Goal: Transaction & Acquisition: Purchase product/service

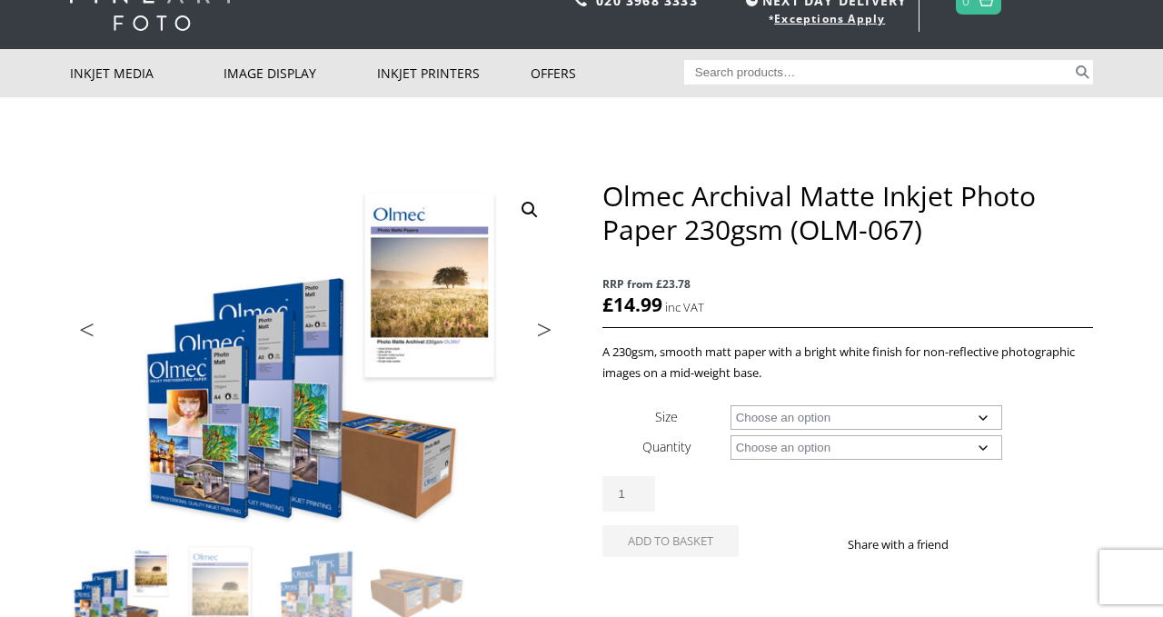
click at [541, 329] on link "Next" at bounding box center [536, 334] width 51 height 16
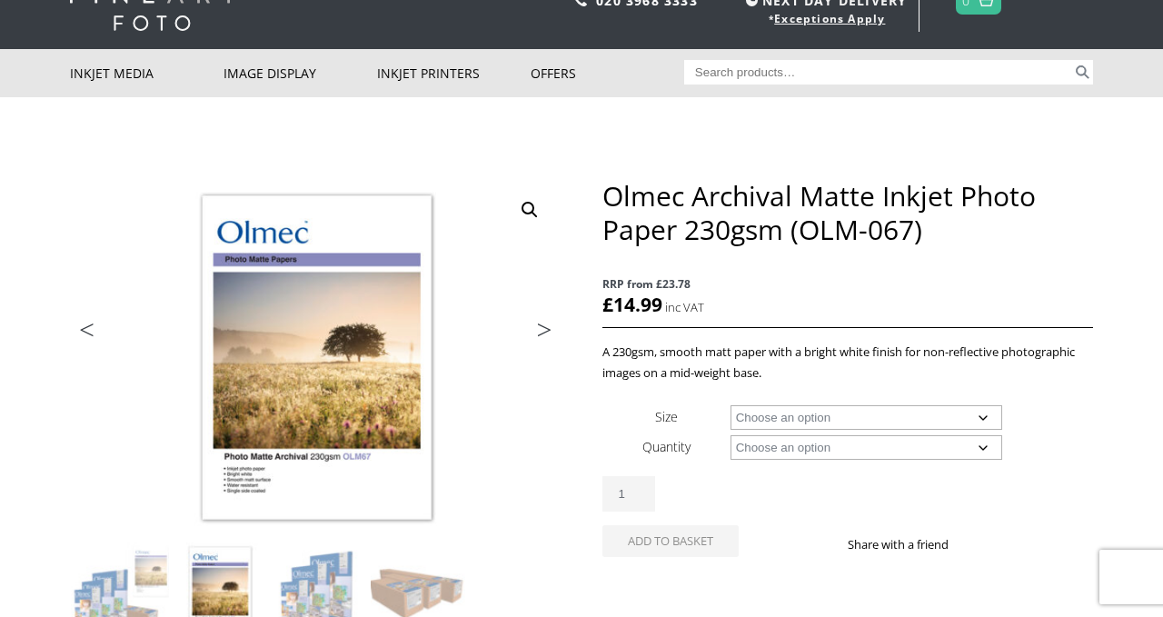
scroll to position [72, 0]
click at [541, 329] on link "Next" at bounding box center [536, 334] width 51 height 16
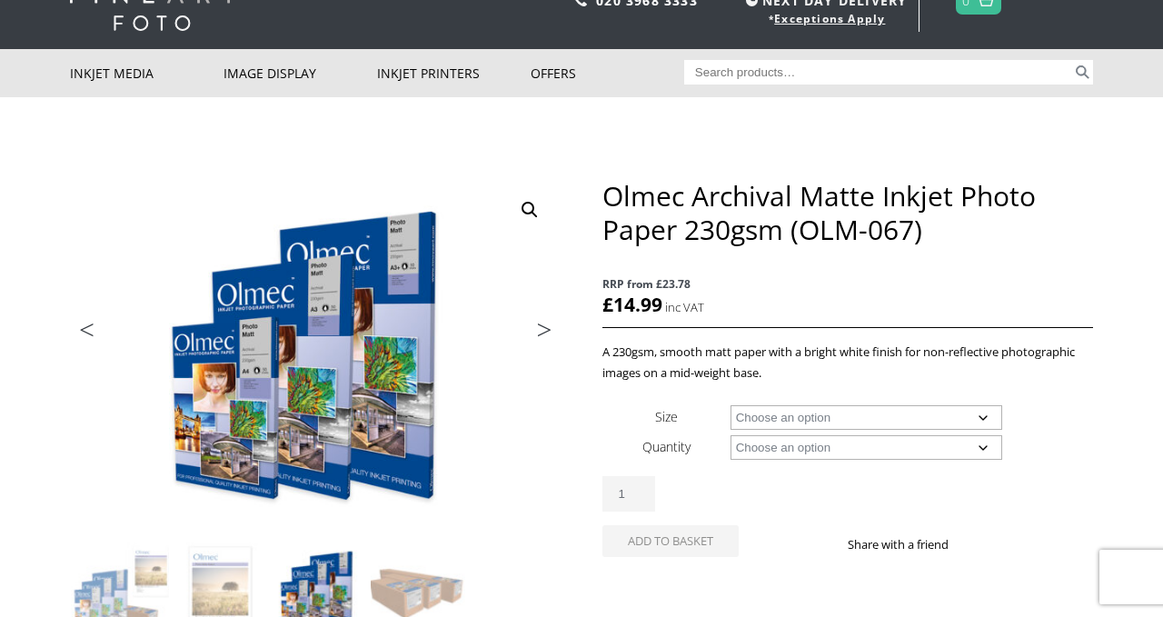
click at [541, 329] on link "Next" at bounding box center [536, 334] width 51 height 16
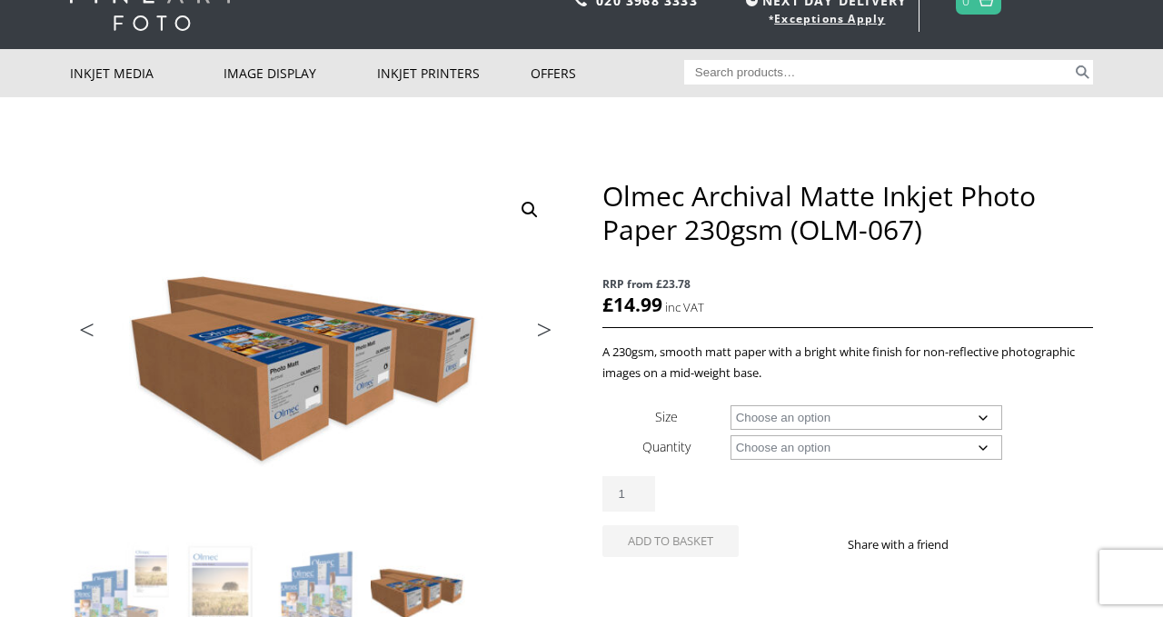
click at [541, 329] on link "Next" at bounding box center [536, 334] width 51 height 16
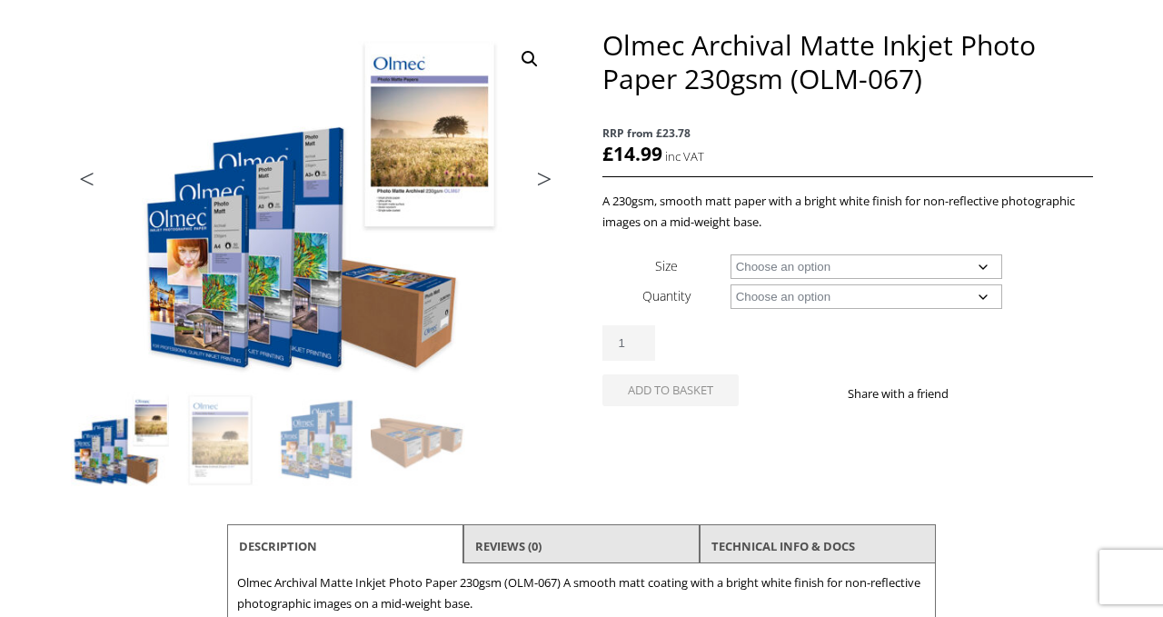
scroll to position [246, 0]
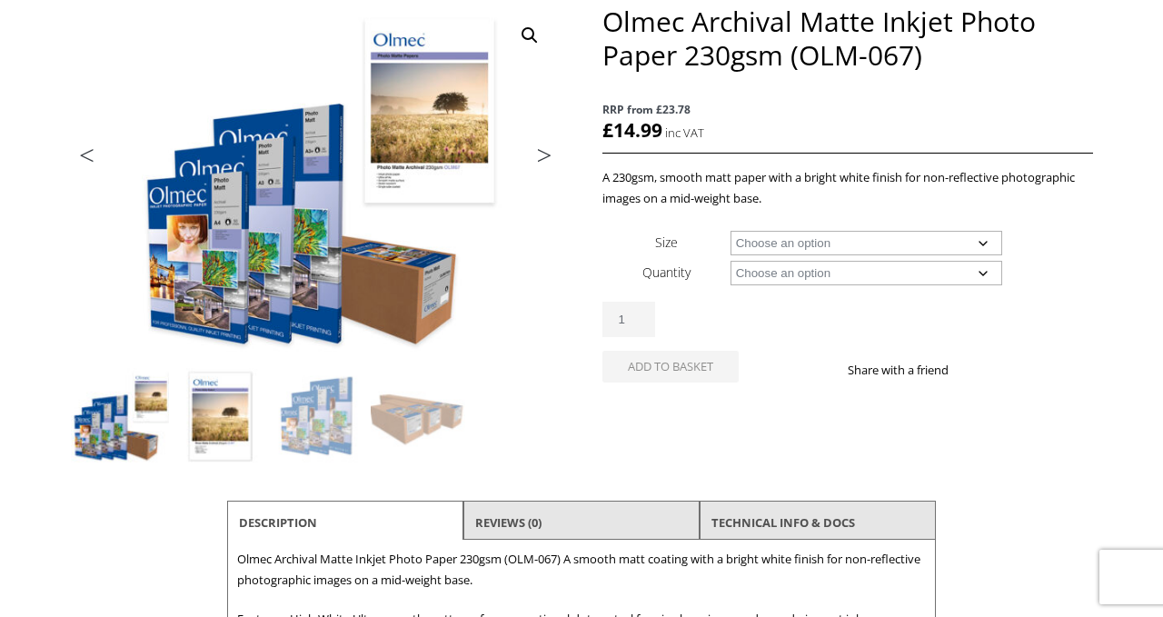
click at [212, 397] on img at bounding box center [220, 417] width 98 height 98
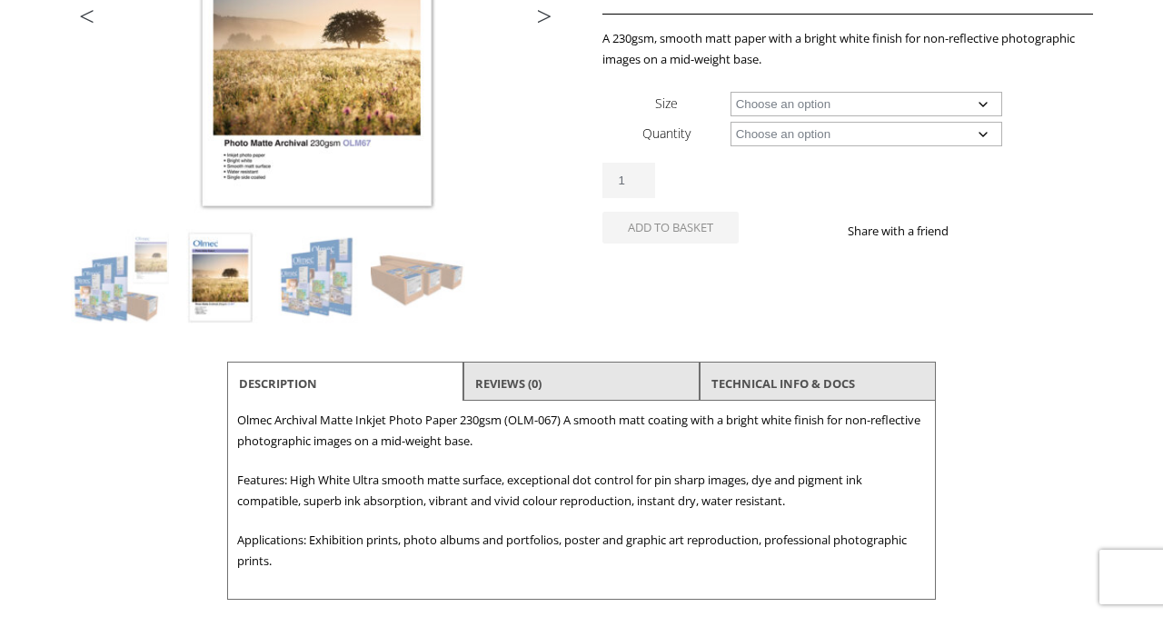
scroll to position [453, 0]
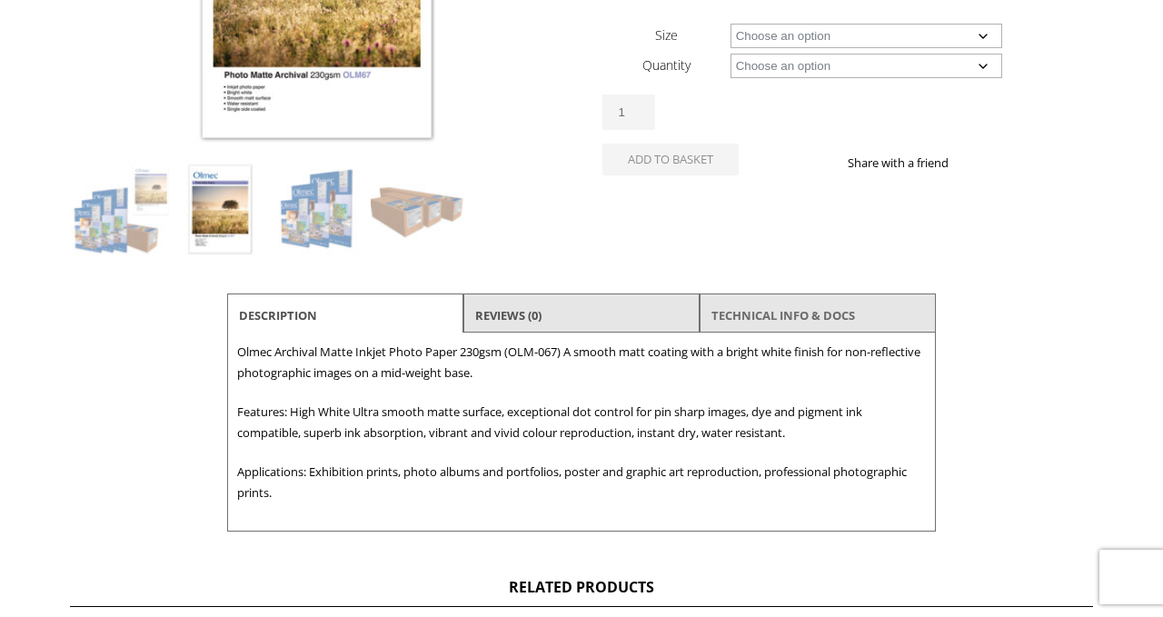
click at [761, 311] on link "TECHNICAL INFO & DOCS" at bounding box center [783, 315] width 144 height 33
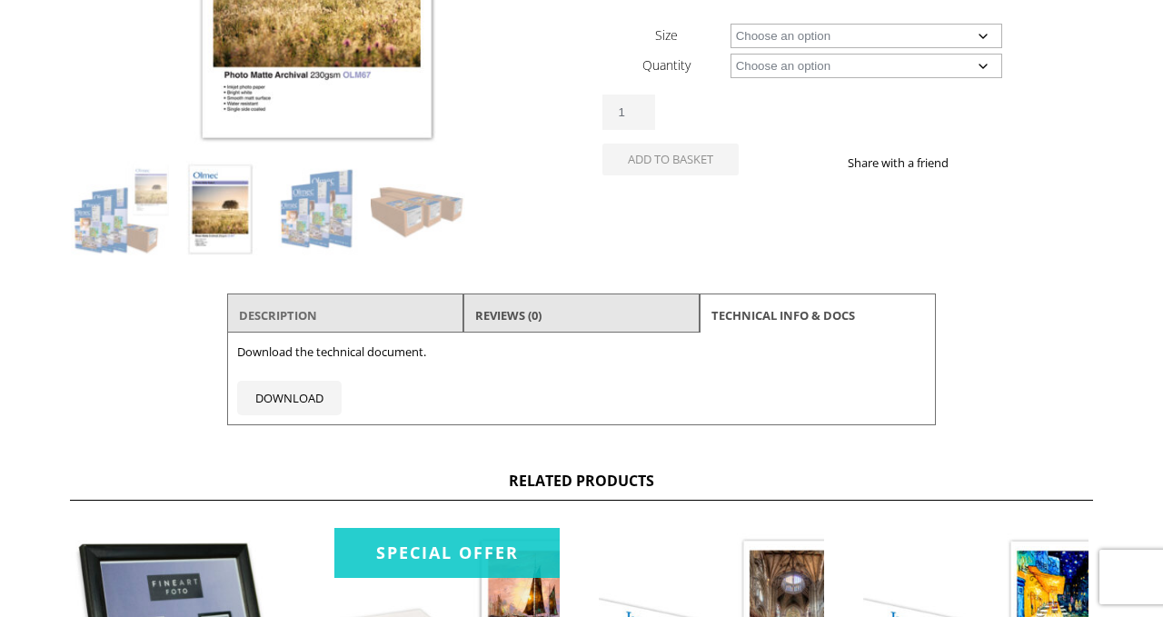
click at [303, 323] on link "Description" at bounding box center [278, 315] width 78 height 33
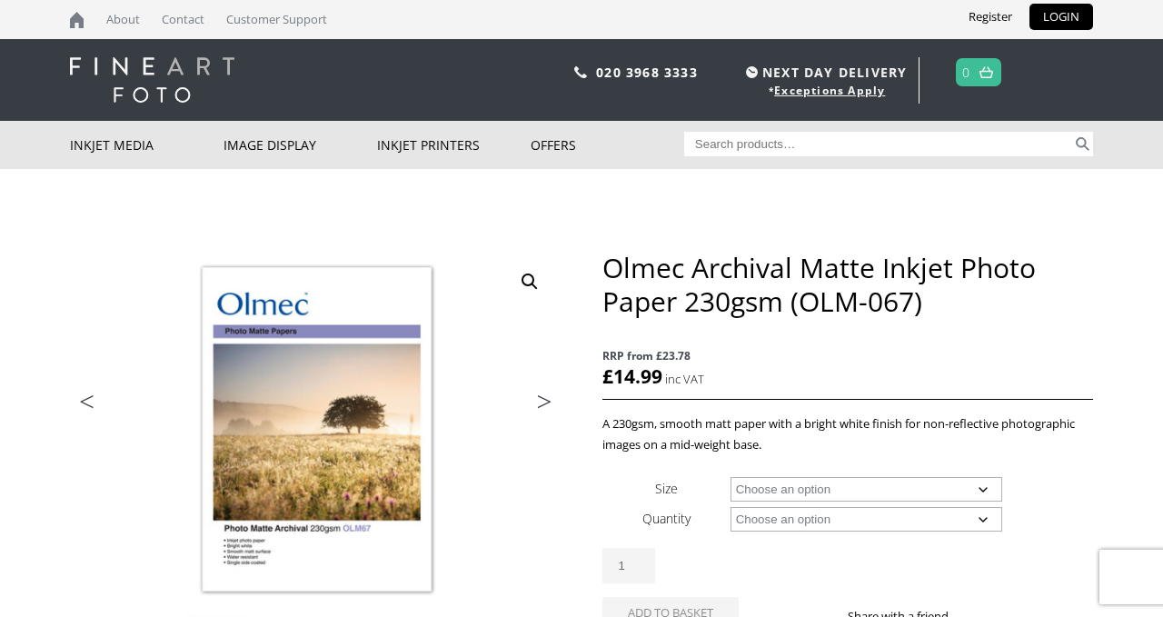
scroll to position [139, 0]
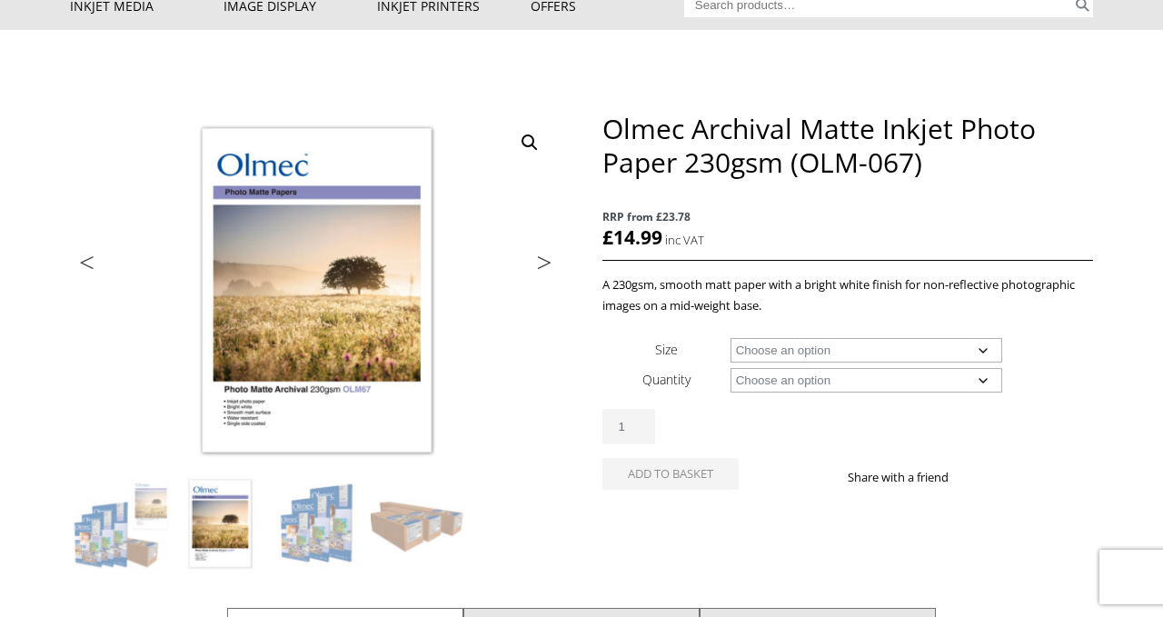
click at [982, 355] on select "Choose an option A4 Sheet A3 Sheet A3+ Sheet A2 Sheet 17" Wide Roll 24" Wide Ro…" at bounding box center [866, 350] width 273 height 25
select select "a4-sheet"
click at [983, 380] on select "Choose an option 50 Sheets 100 Sheets" at bounding box center [866, 380] width 273 height 25
